Goal: Task Accomplishment & Management: Use online tool/utility

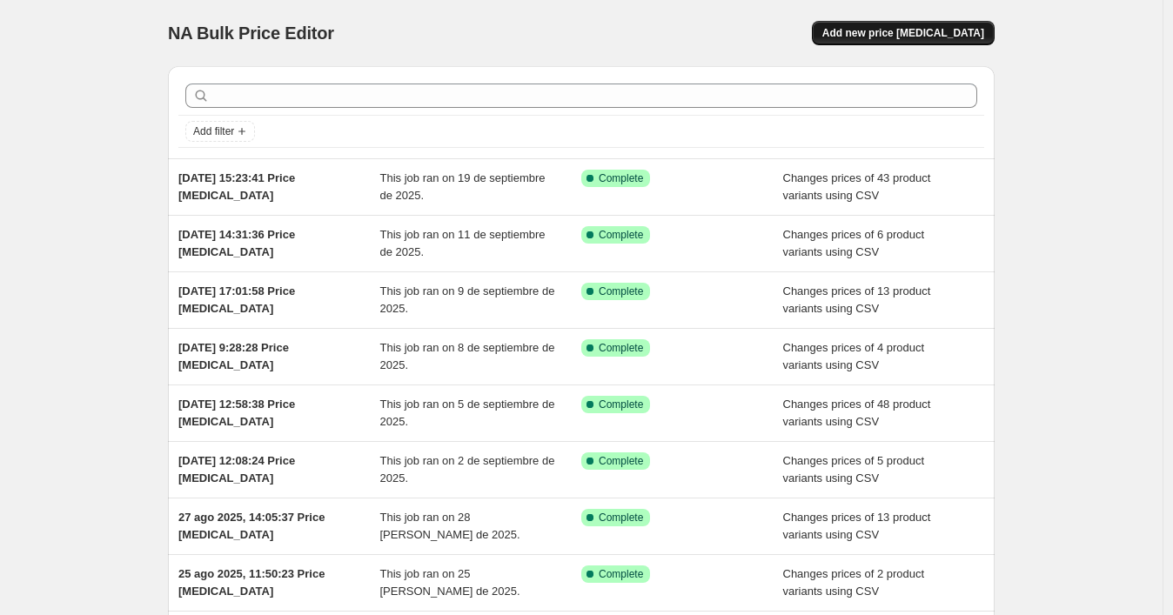
click at [875, 30] on span "Add new price [MEDICAL_DATA]" at bounding box center [903, 33] width 162 height 14
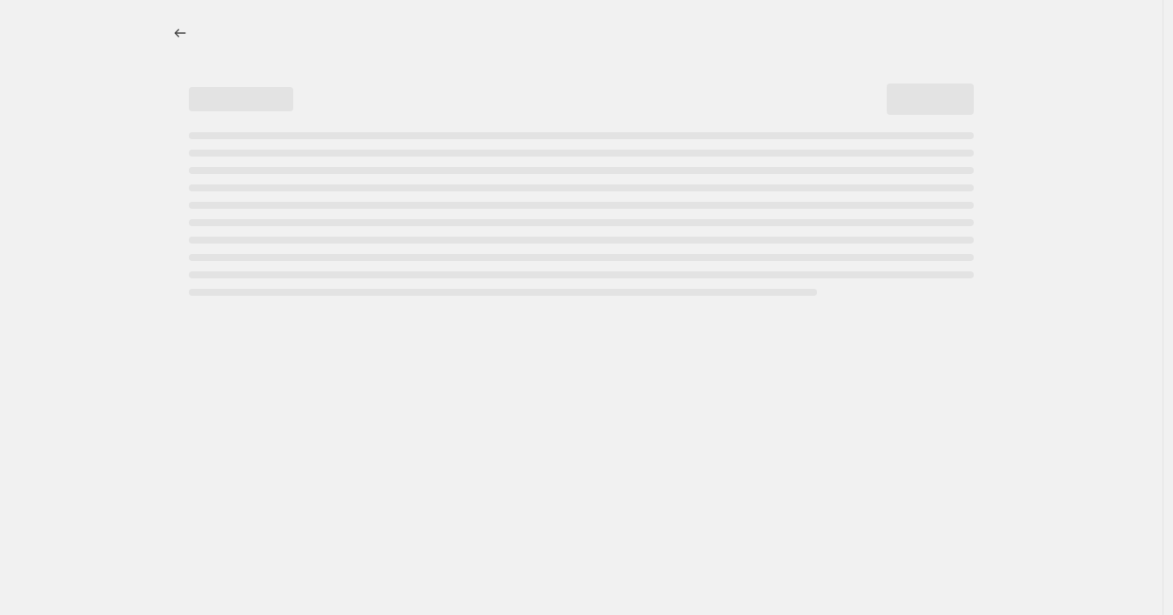
select select "percentage"
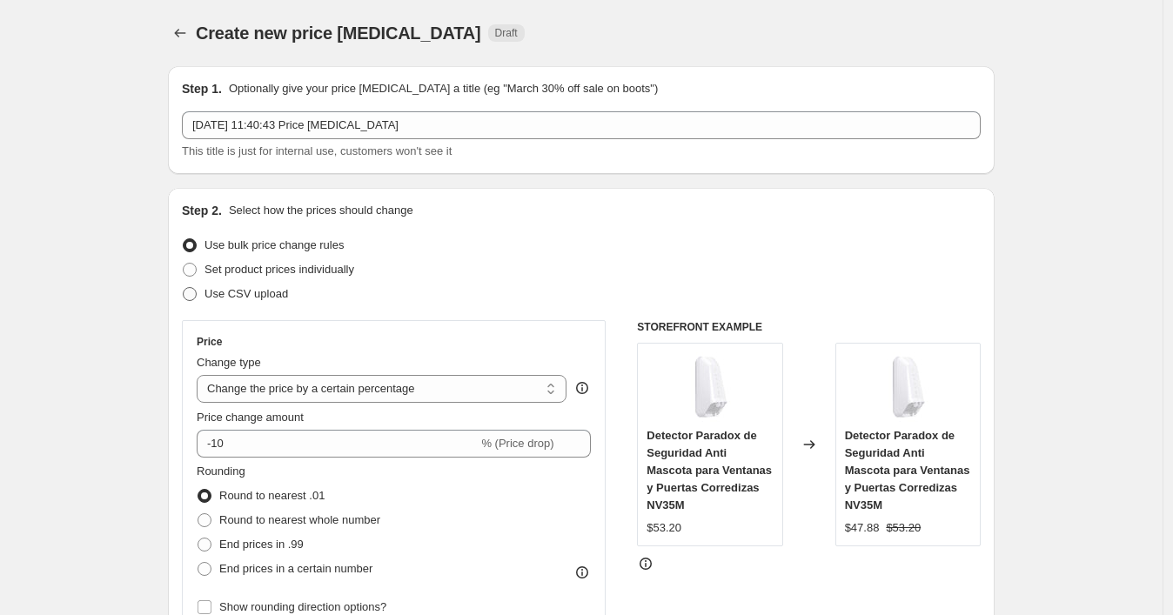
click at [288, 298] on span "Use CSV upload" at bounding box center [246, 293] width 84 height 13
click at [184, 288] on input "Use CSV upload" at bounding box center [183, 287] width 1 height 1
radio input "true"
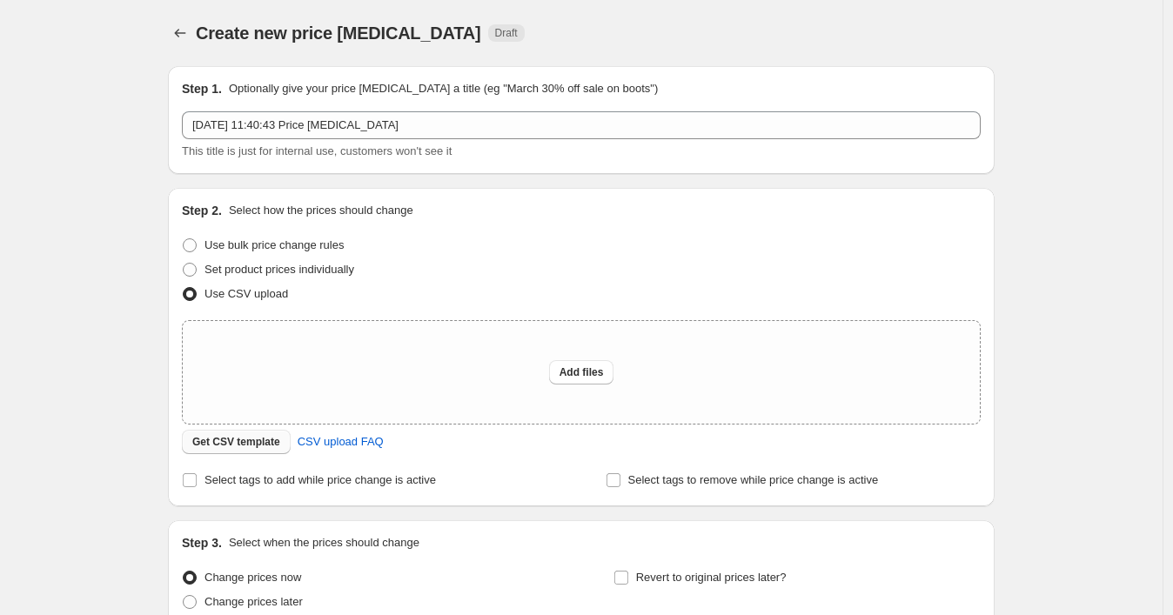
click at [223, 444] on span "Get CSV template" at bounding box center [236, 442] width 88 height 14
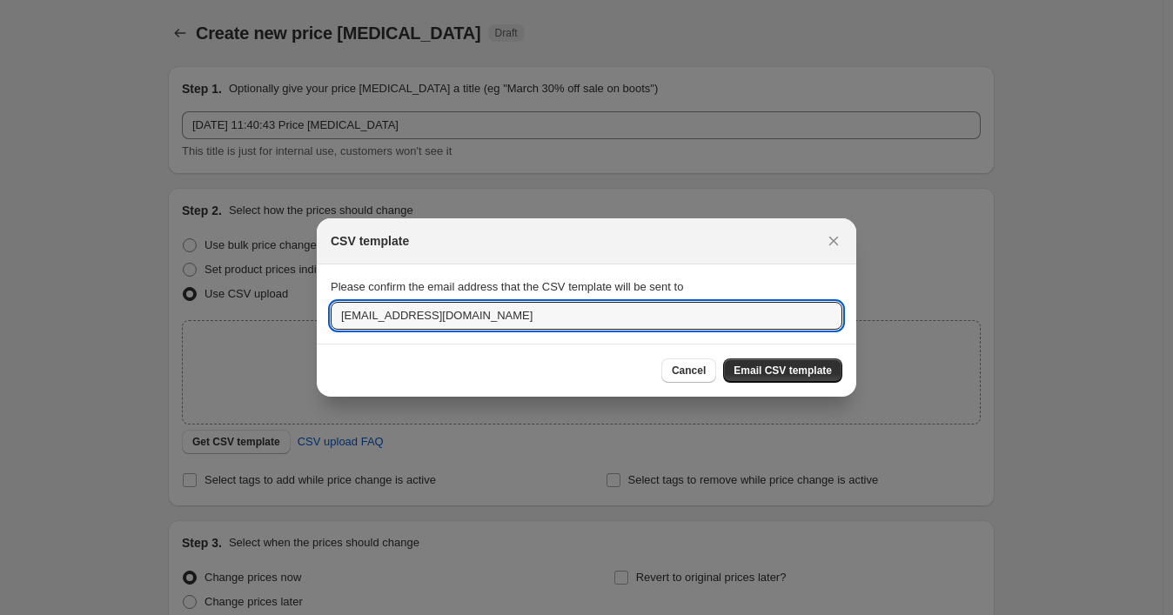
drag, startPoint x: 511, startPoint y: 317, endPoint x: 292, endPoint y: 289, distance: 220.2
paste input "wshopify738"
type input "[EMAIL_ADDRESS][DOMAIN_NAME]"
click at [755, 372] on span "Email CSV template" at bounding box center [782, 371] width 98 height 14
